Goal: Task Accomplishment & Management: Use online tool/utility

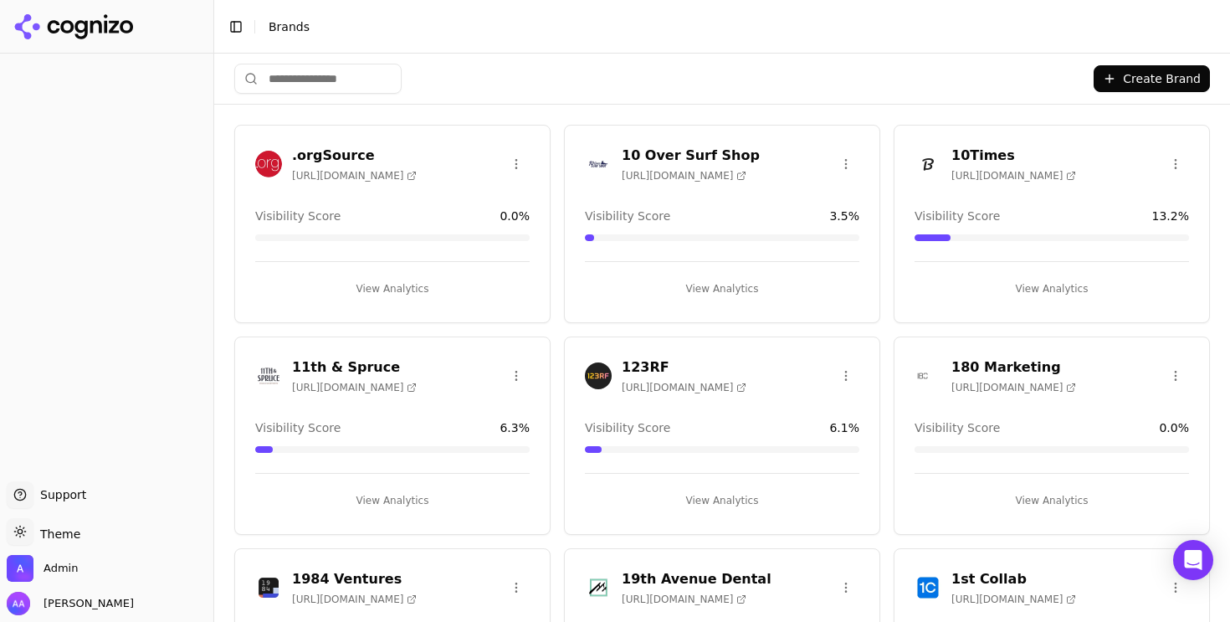
click at [305, 77] on input "search" at bounding box center [317, 79] width 167 height 30
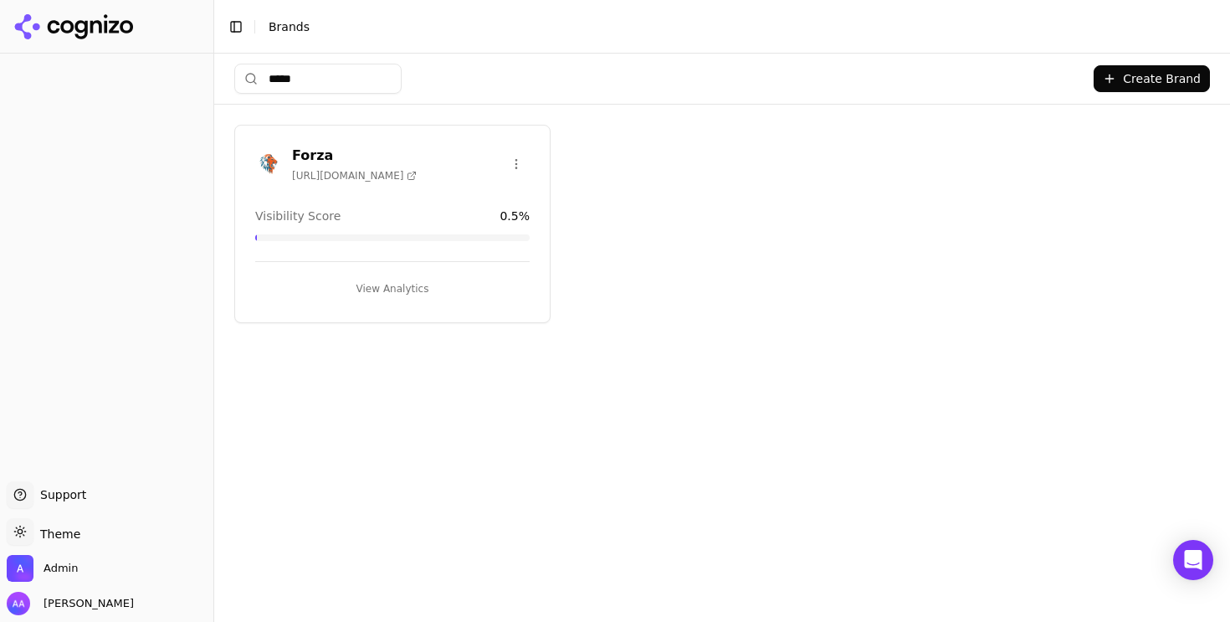
type input "*****"
click at [269, 159] on img at bounding box center [268, 164] width 27 height 27
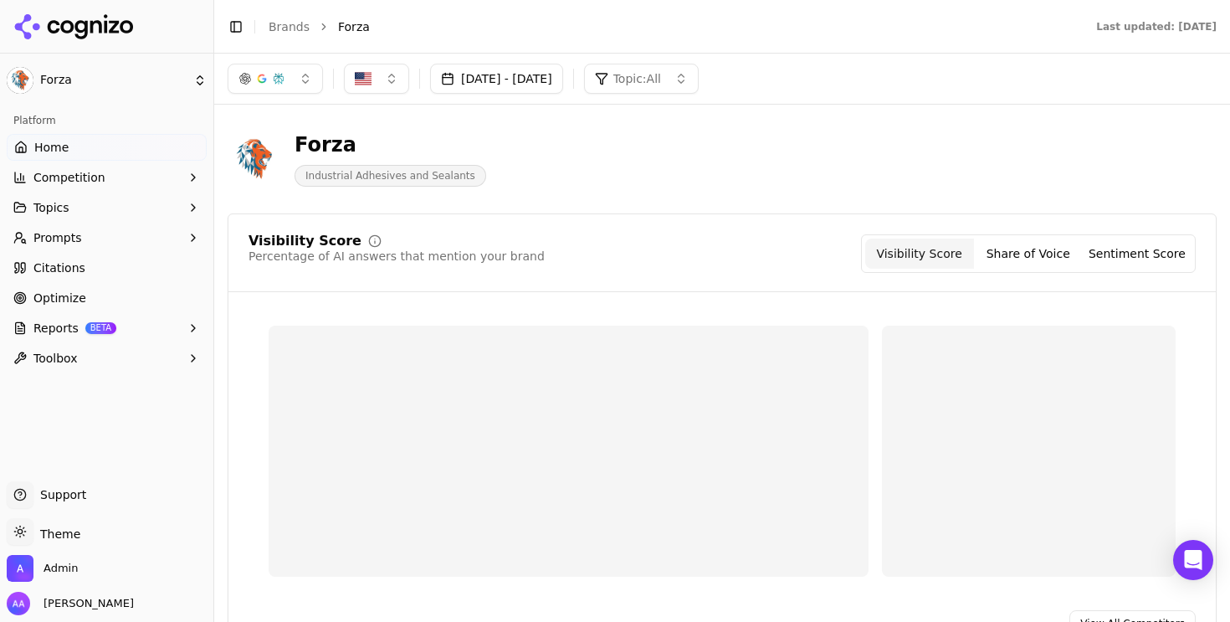
click at [127, 223] on ul "Home Competition Topics Prompts Citations Optimize Reports BETA Toolbox" at bounding box center [107, 253] width 200 height 238
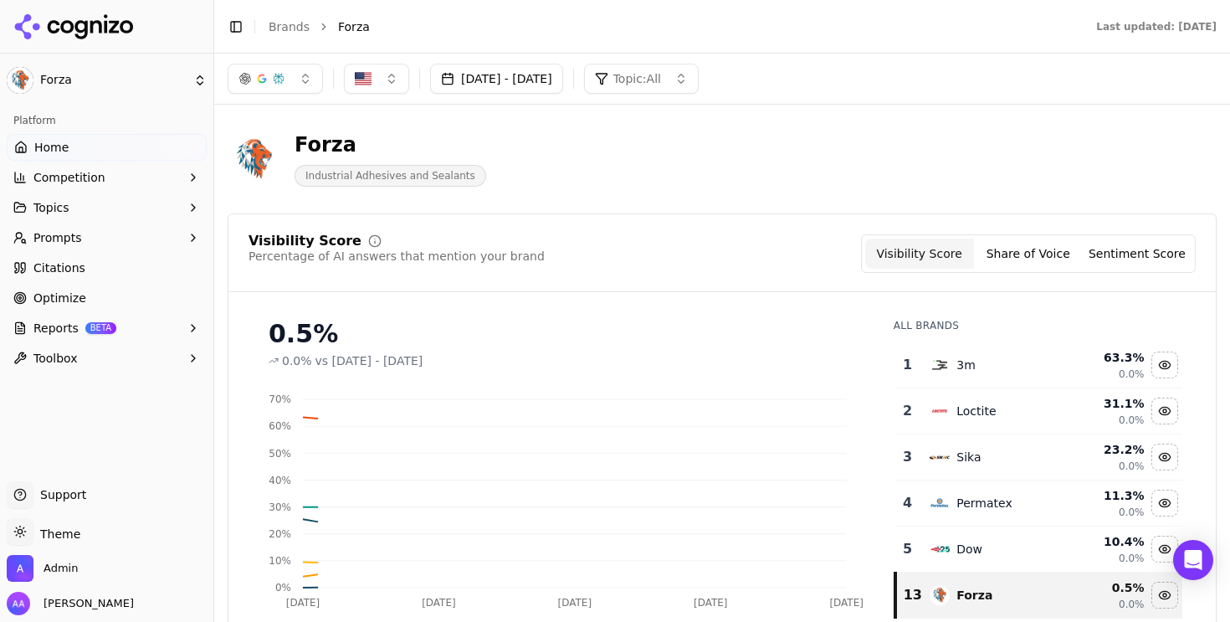
click at [128, 237] on button "Prompts" at bounding box center [107, 237] width 200 height 27
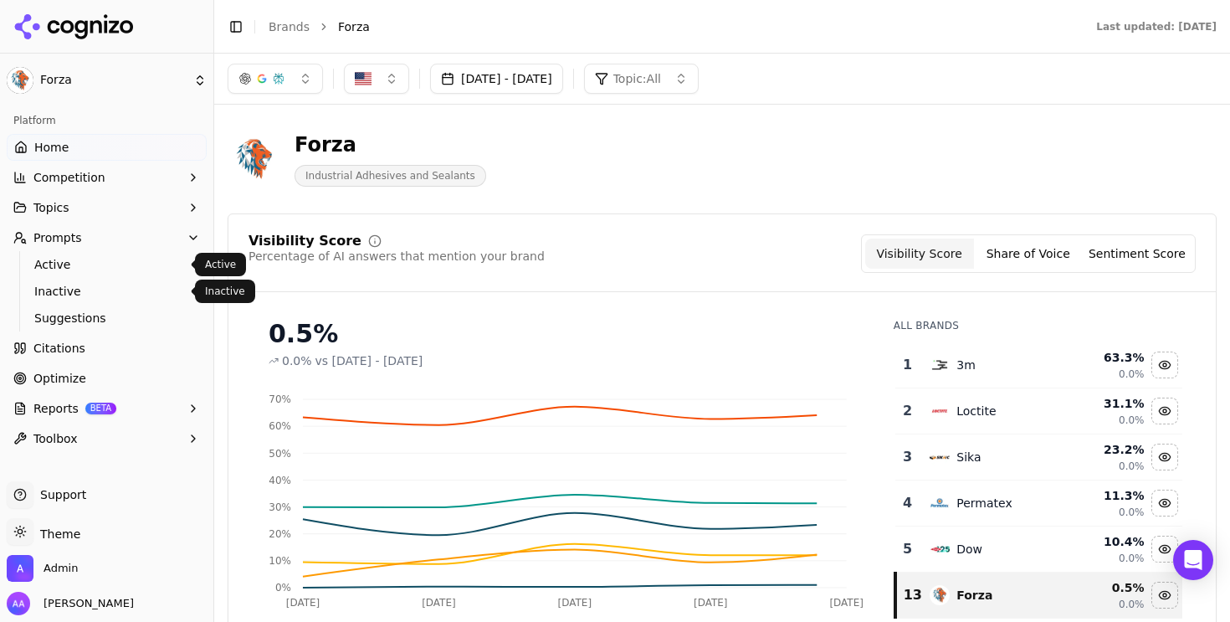
click at [146, 274] on link "Active" at bounding box center [107, 264] width 159 height 23
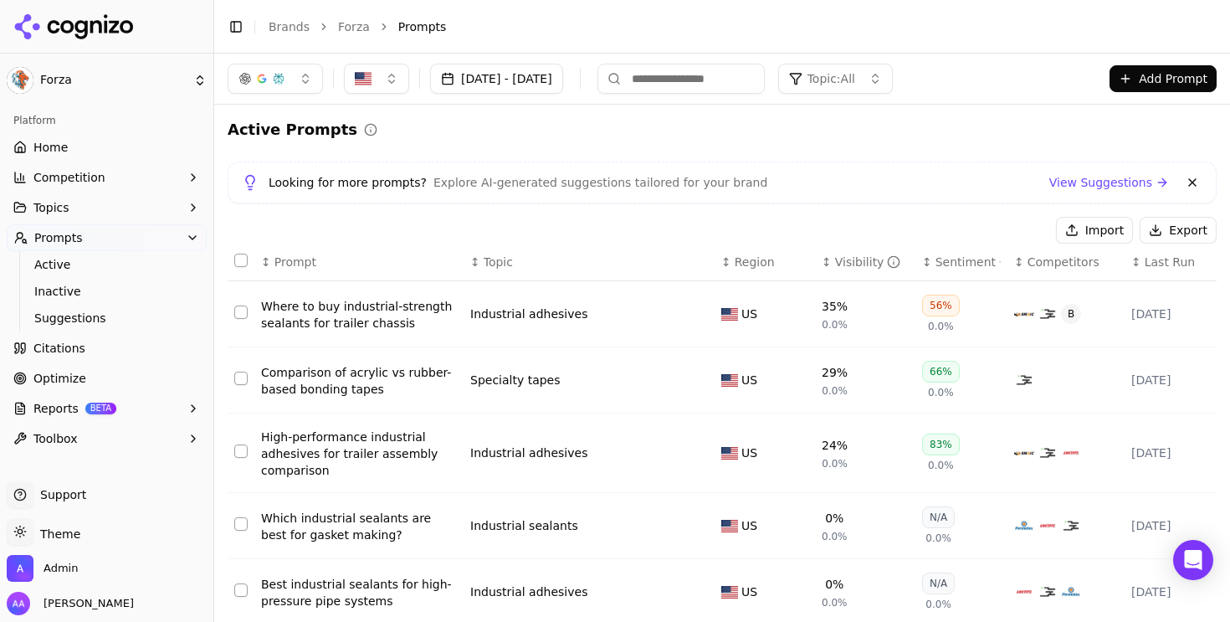
click at [1198, 182] on button at bounding box center [1192, 182] width 20 height 20
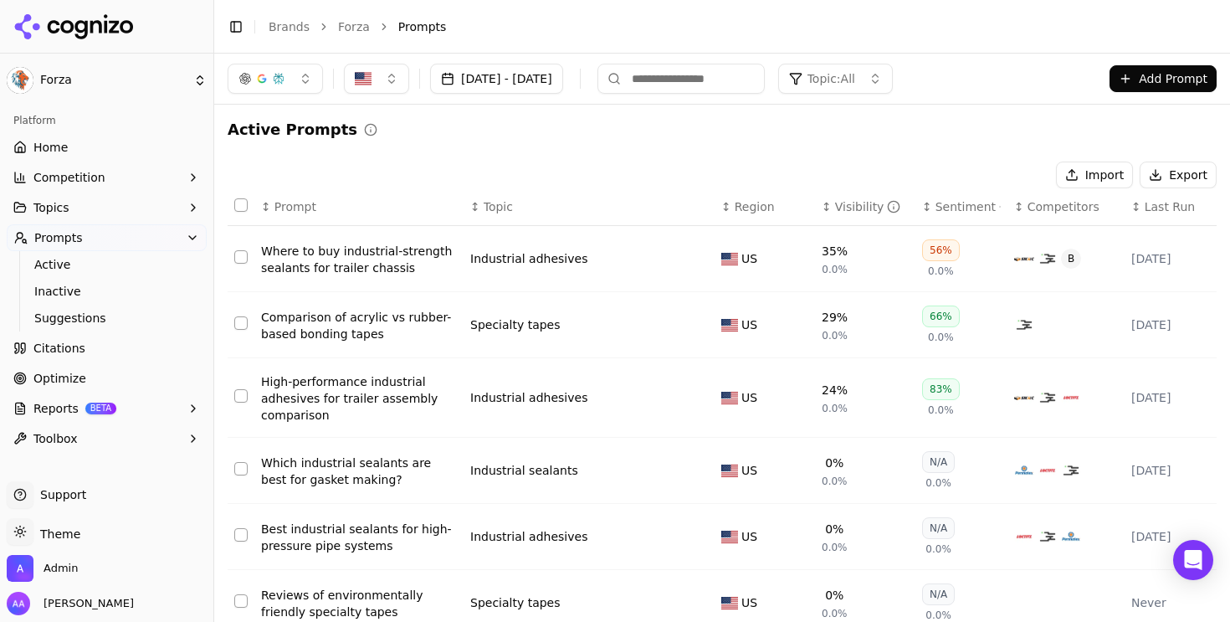
click at [535, 74] on button "[DATE] - [DATE]" at bounding box center [496, 79] width 133 height 30
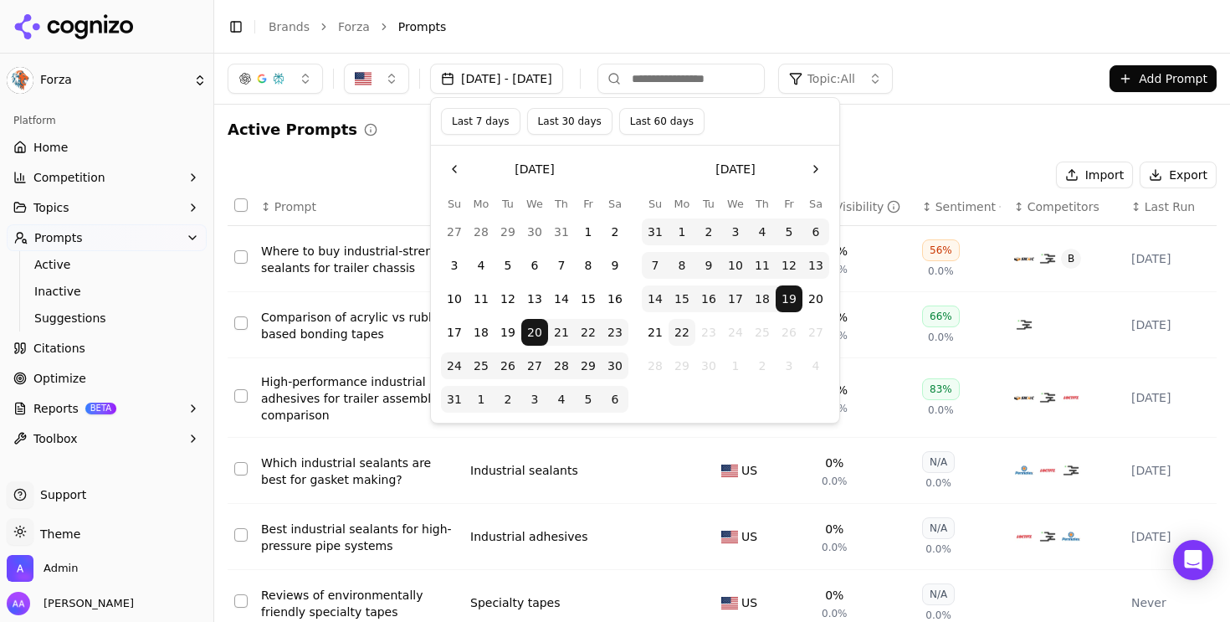
click at [706, 300] on button "16" at bounding box center [708, 298] width 27 height 27
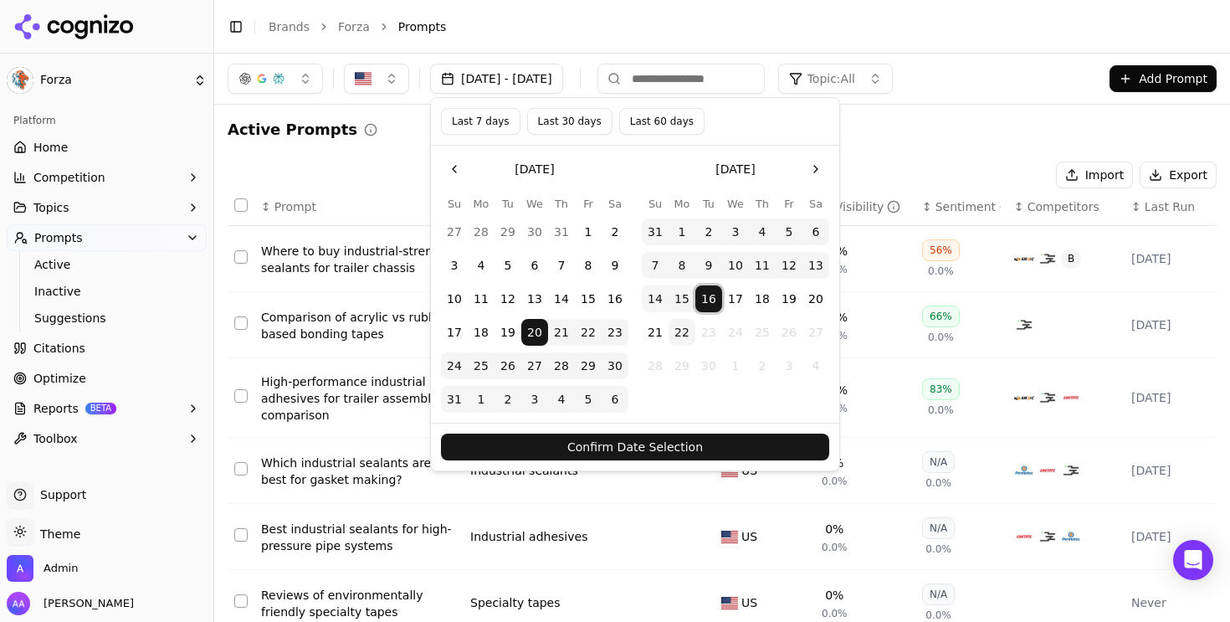
click at [450, 335] on button "17" at bounding box center [454, 332] width 27 height 27
click at [571, 446] on button "Confirm Date Selection" at bounding box center [635, 446] width 388 height 27
